Goal: Transaction & Acquisition: Purchase product/service

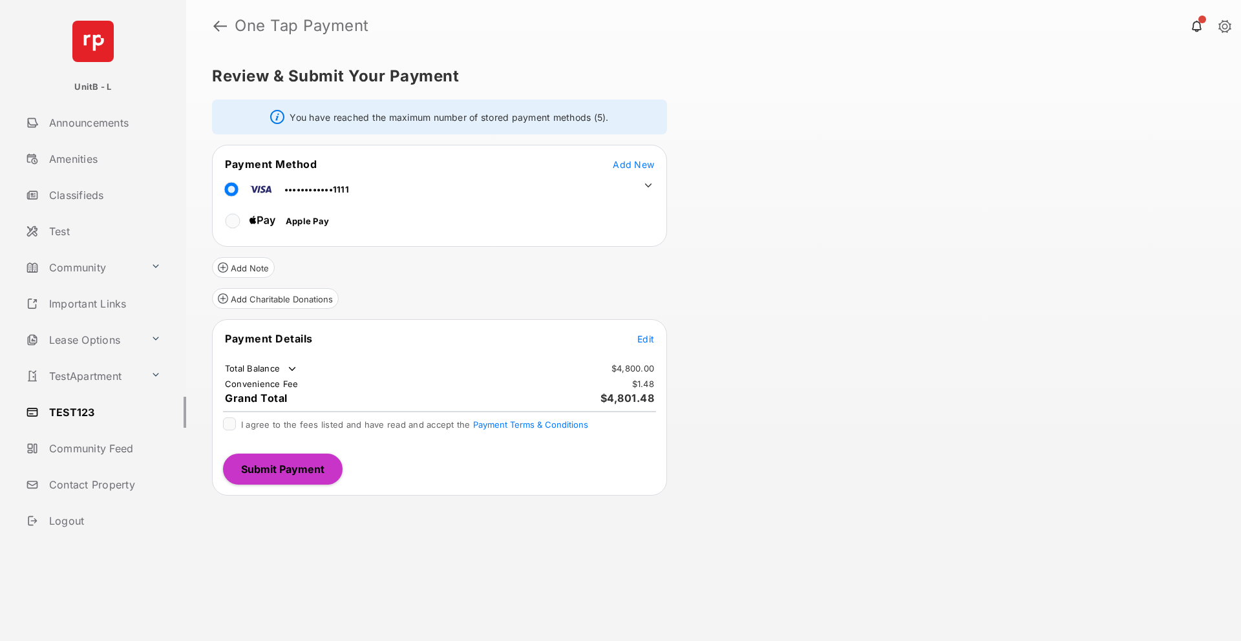
click at [650, 342] on span "Edit" at bounding box center [645, 339] width 17 height 11
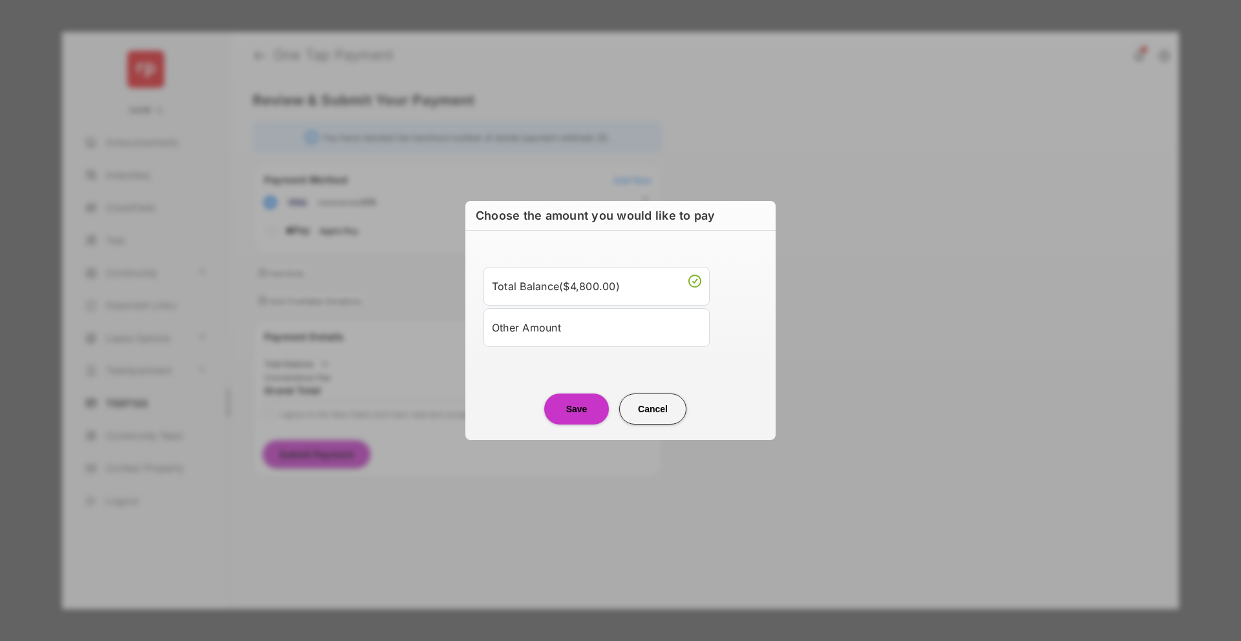
click at [559, 337] on div "Other Amount" at bounding box center [596, 328] width 209 height 22
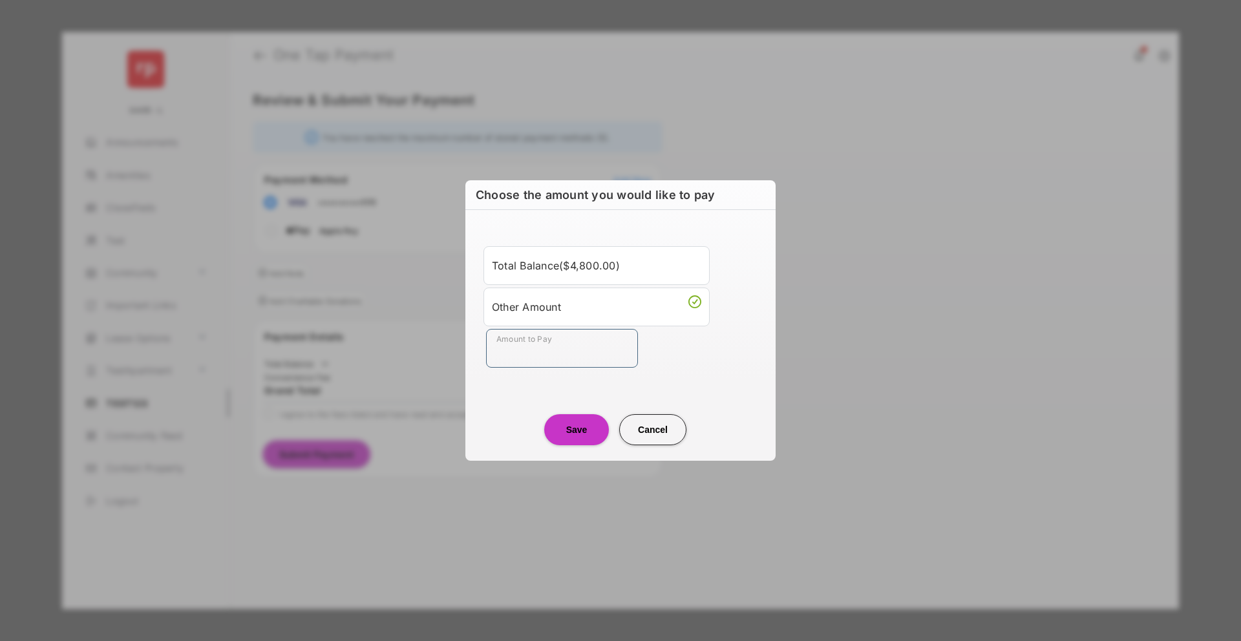
click at [560, 349] on input "Amount to Pay" at bounding box center [562, 348] width 152 height 39
type input "**"
click at [573, 436] on button "Save" at bounding box center [576, 429] width 65 height 31
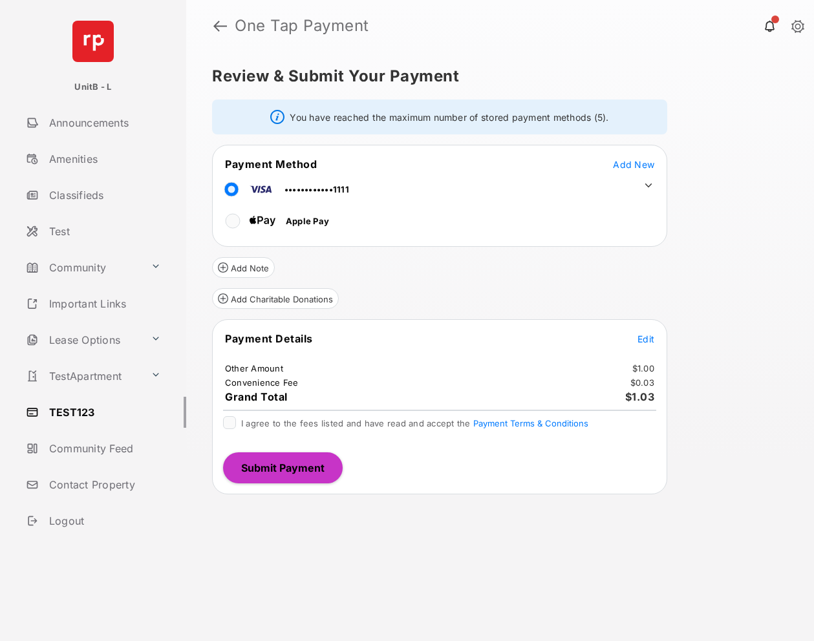
click at [270, 423] on span "I agree to the fees listed and have read and accept the Payment Terms & Conditi…" at bounding box center [414, 423] width 347 height 10
click at [270, 463] on button "Submit Payment" at bounding box center [283, 467] width 120 height 31
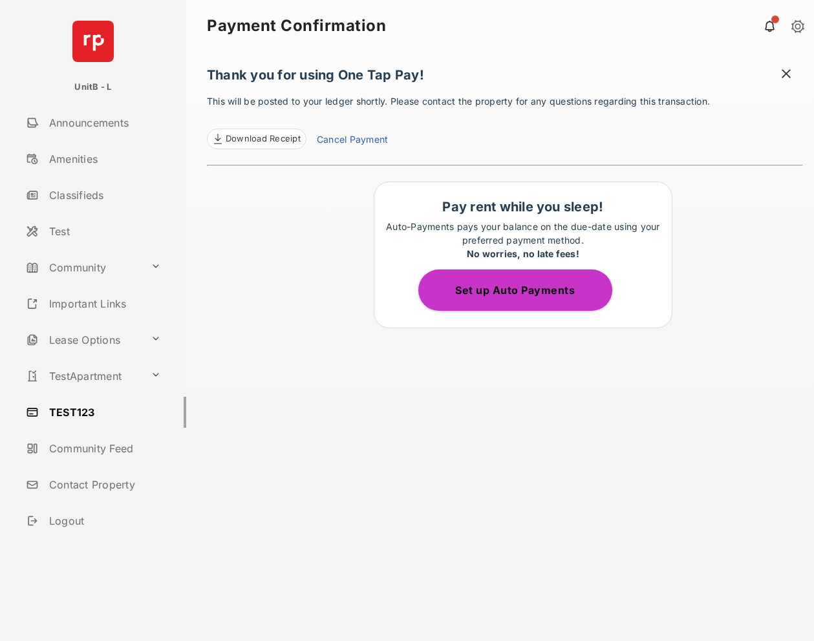
click at [783, 72] on span at bounding box center [785, 75] width 13 height 16
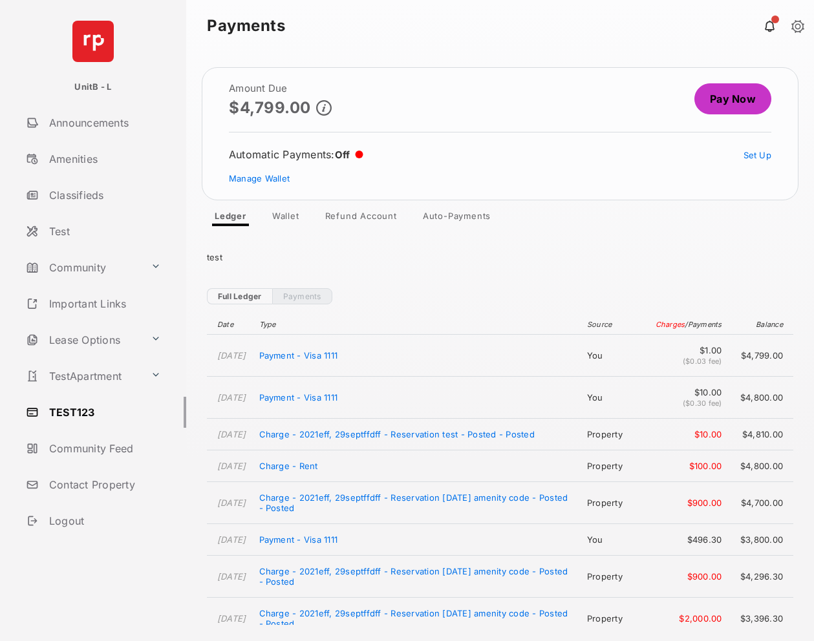
click at [717, 95] on link "Pay Now" at bounding box center [732, 98] width 77 height 31
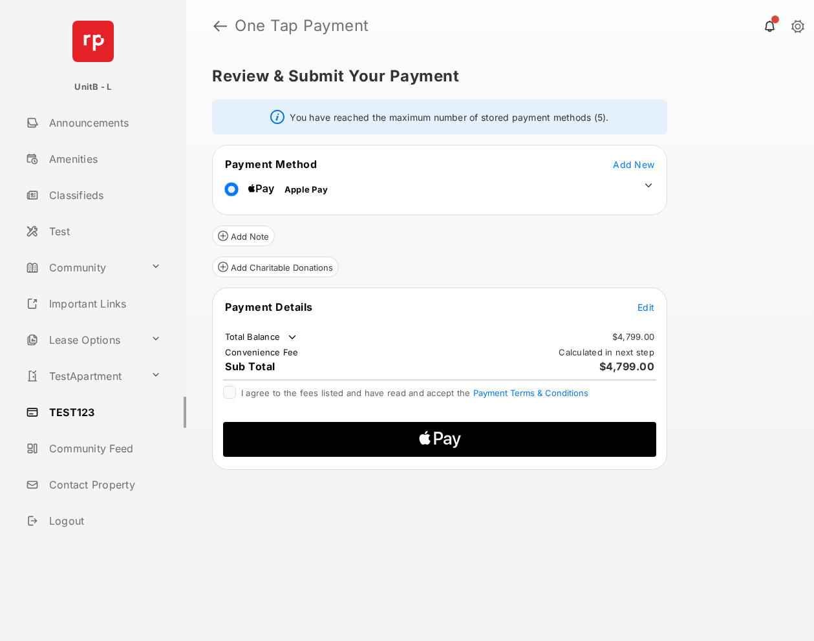
click at [651, 309] on span "Edit" at bounding box center [645, 307] width 17 height 11
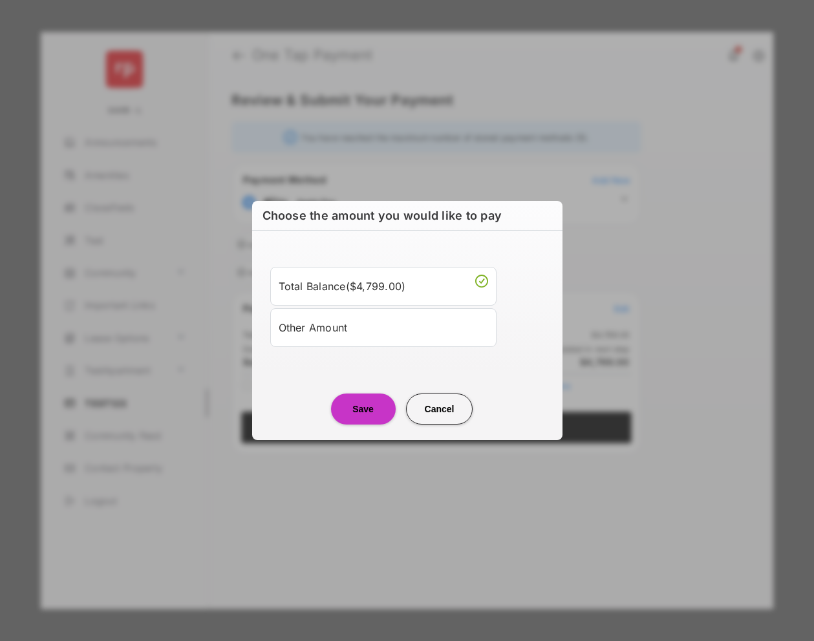
click at [395, 332] on div "Other Amount" at bounding box center [383, 328] width 209 height 22
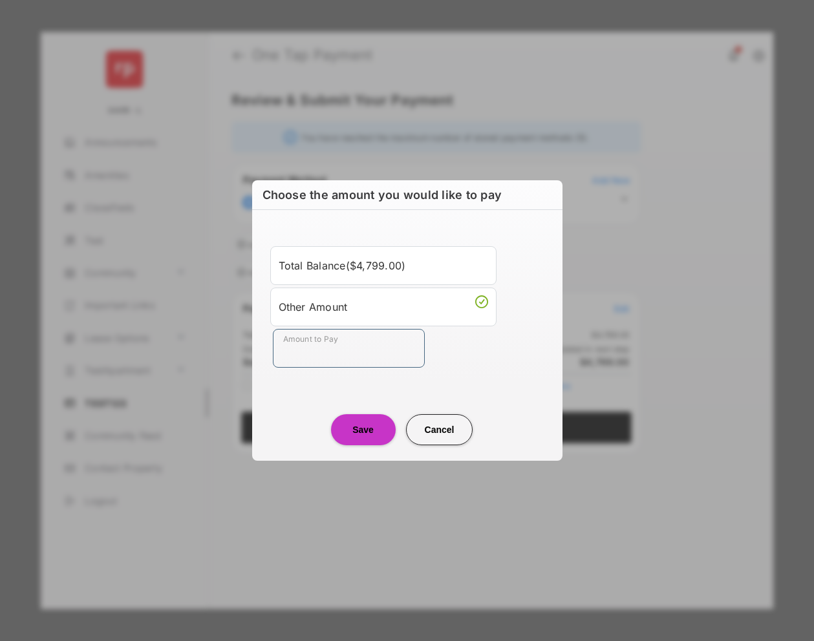
click at [387, 367] on input "Amount to Pay" at bounding box center [349, 348] width 152 height 39
type input "**"
click at [376, 414] on button "Save" at bounding box center [363, 429] width 65 height 31
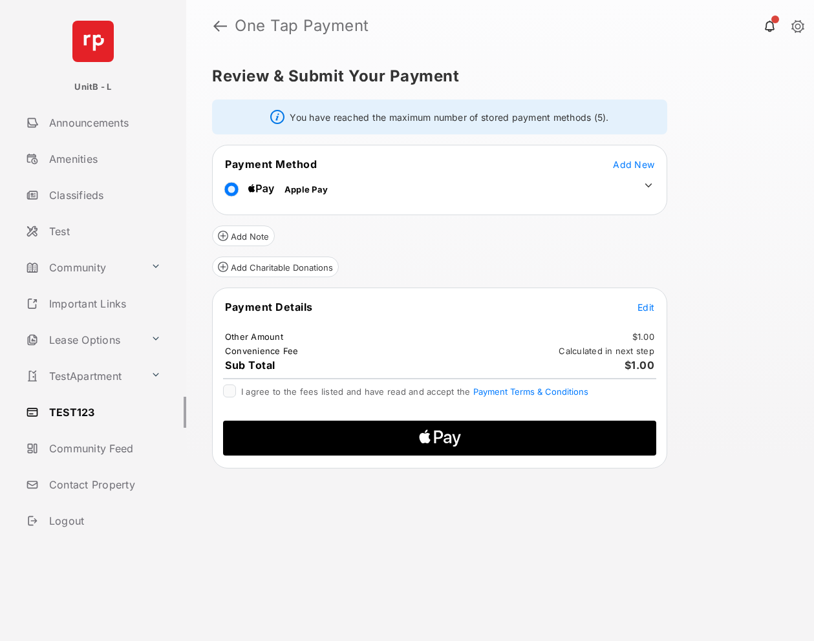
click at [394, 396] on span "I agree to the fees listed and have read and accept the Payment Terms & Conditi…" at bounding box center [414, 392] width 347 height 10
click at [440, 434] on icon "Apple Logo" at bounding box center [440, 438] width 206 height 35
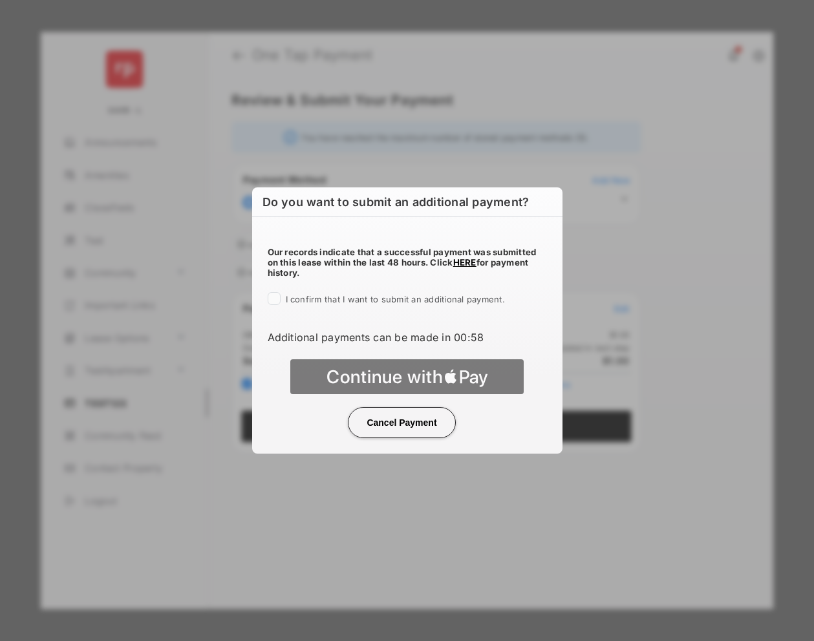
click at [321, 299] on span "I confirm that I want to submit an additional payment." at bounding box center [395, 299] width 219 height 10
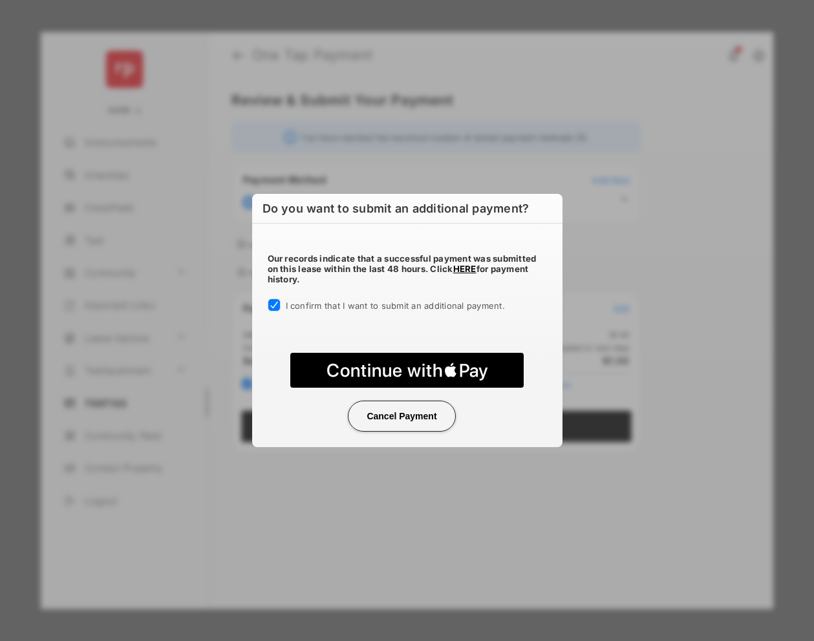
click at [429, 376] on text "Continue with" at bounding box center [384, 370] width 117 height 22
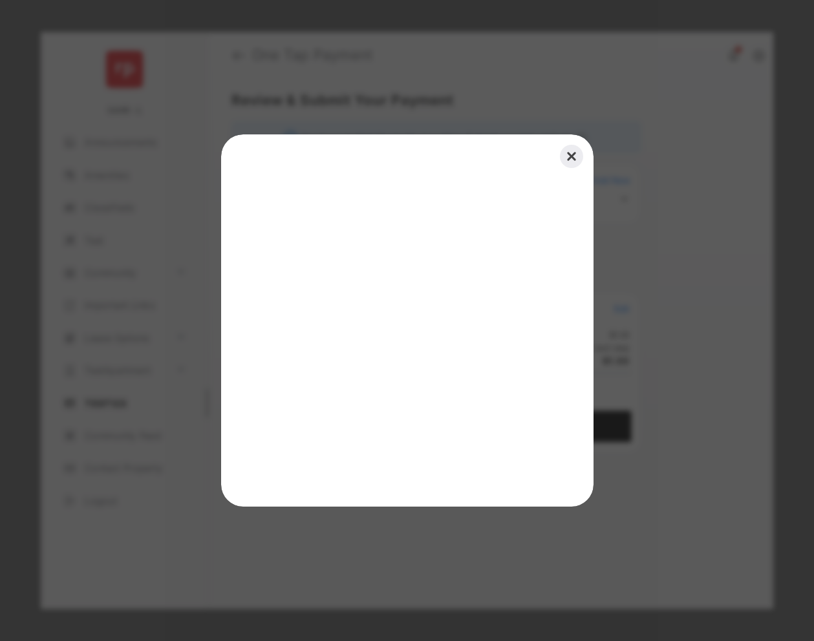
click at [570, 154] on button "Close" at bounding box center [571, 156] width 28 height 28
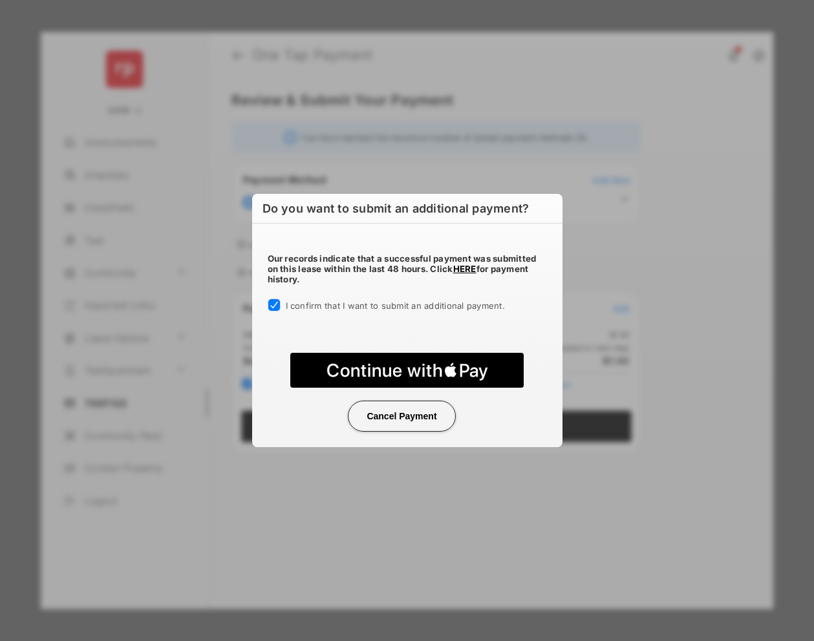
click at [420, 417] on button "Cancel Payment" at bounding box center [401, 416] width 107 height 31
